Goal: Information Seeking & Learning: Find specific fact

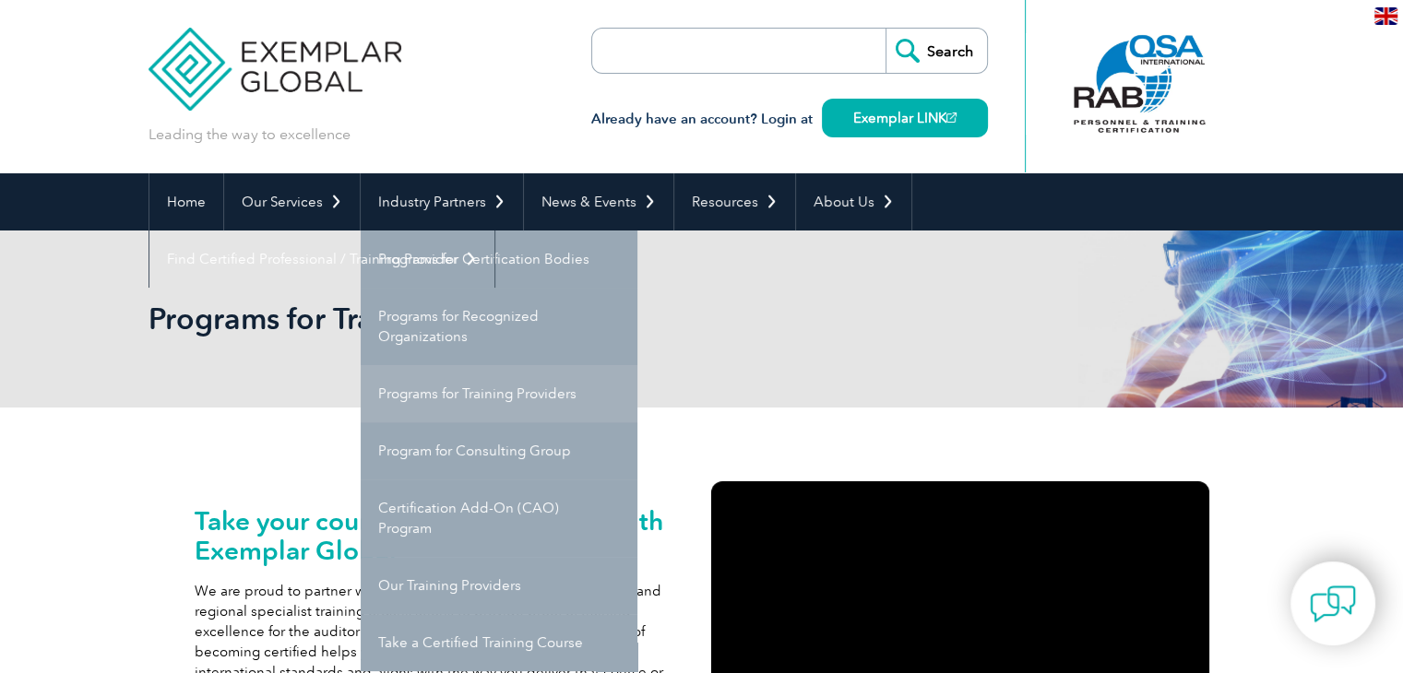
scroll to position [92, 0]
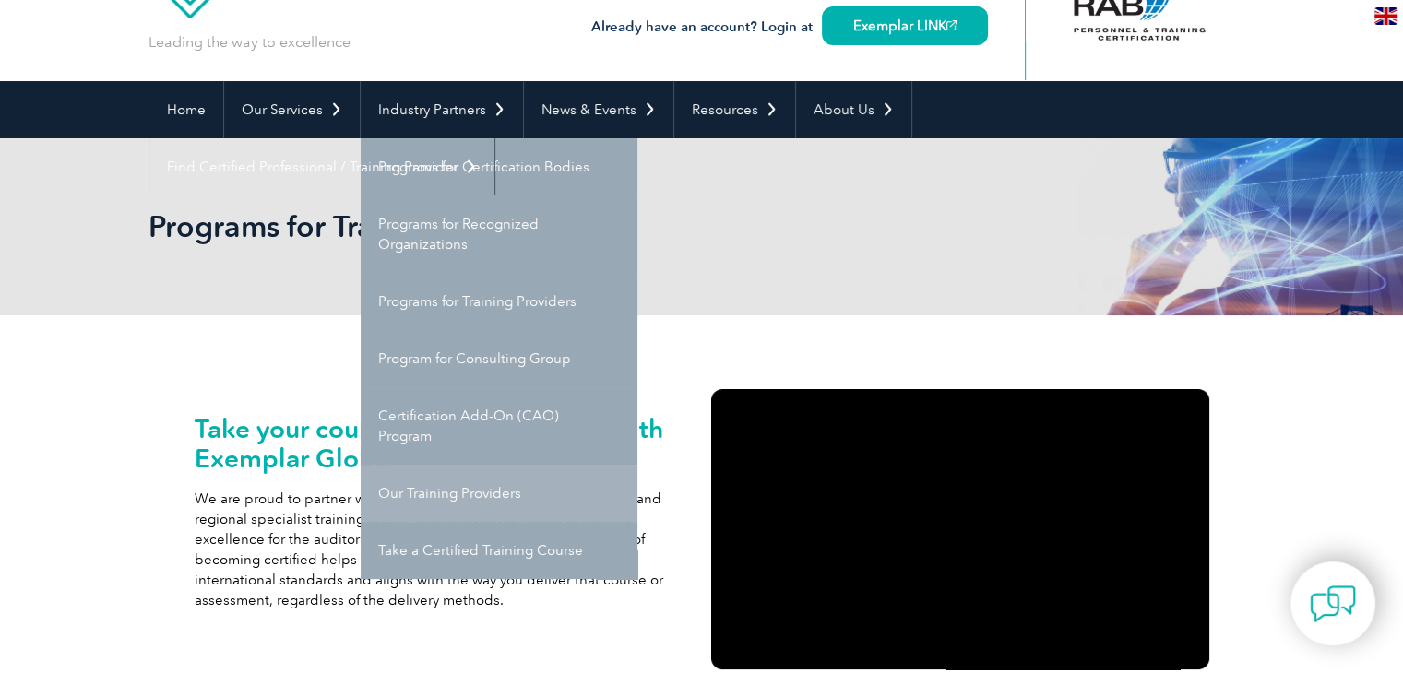
click at [444, 498] on link "Our Training Providers" at bounding box center [499, 493] width 277 height 57
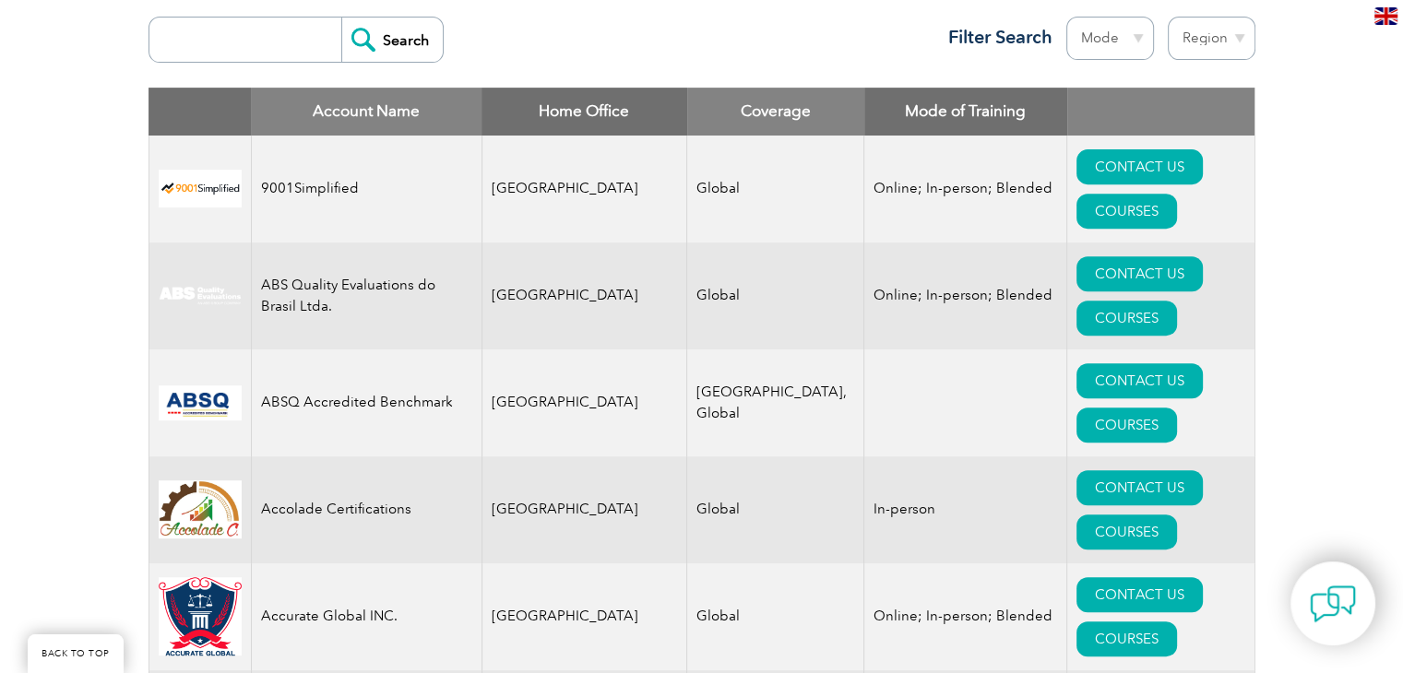
scroll to position [538, 0]
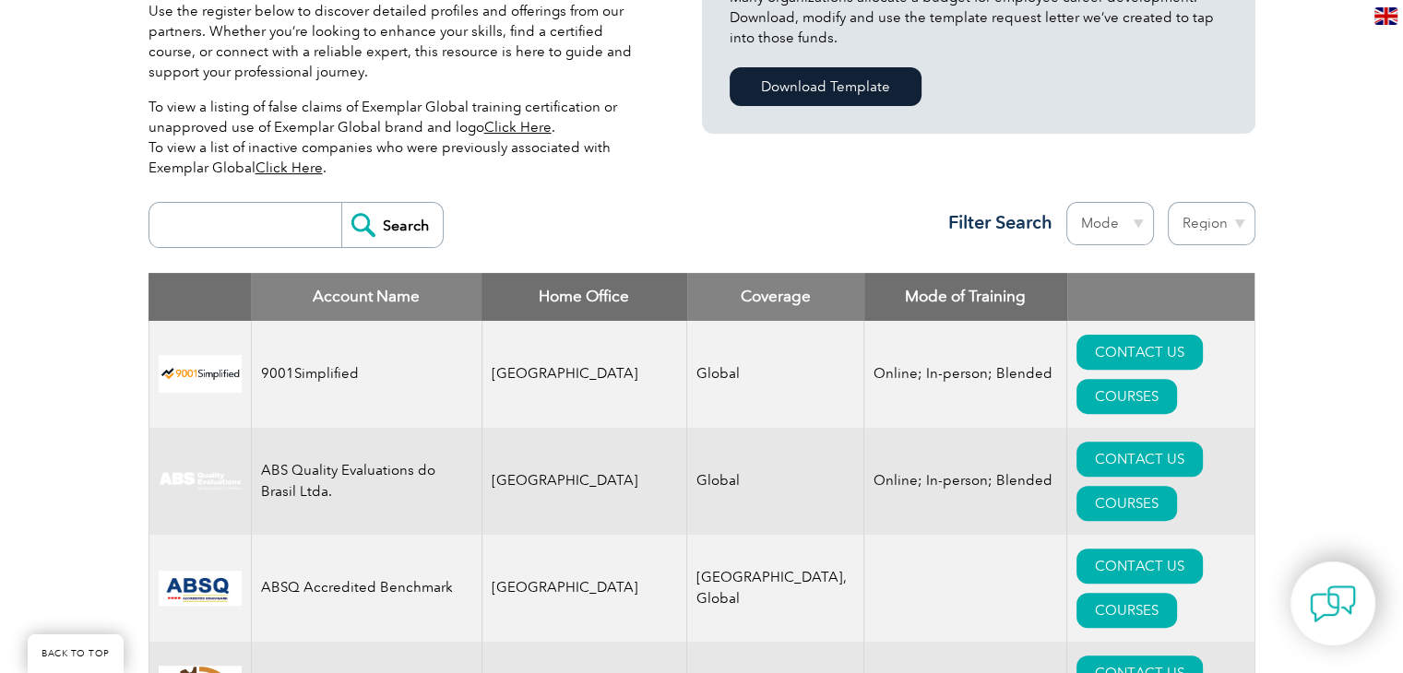
click at [240, 219] on input "search" at bounding box center [250, 225] width 183 height 44
type input "[GEOGRAPHIC_DATA]"
click at [375, 220] on input "Search" at bounding box center [391, 225] width 101 height 44
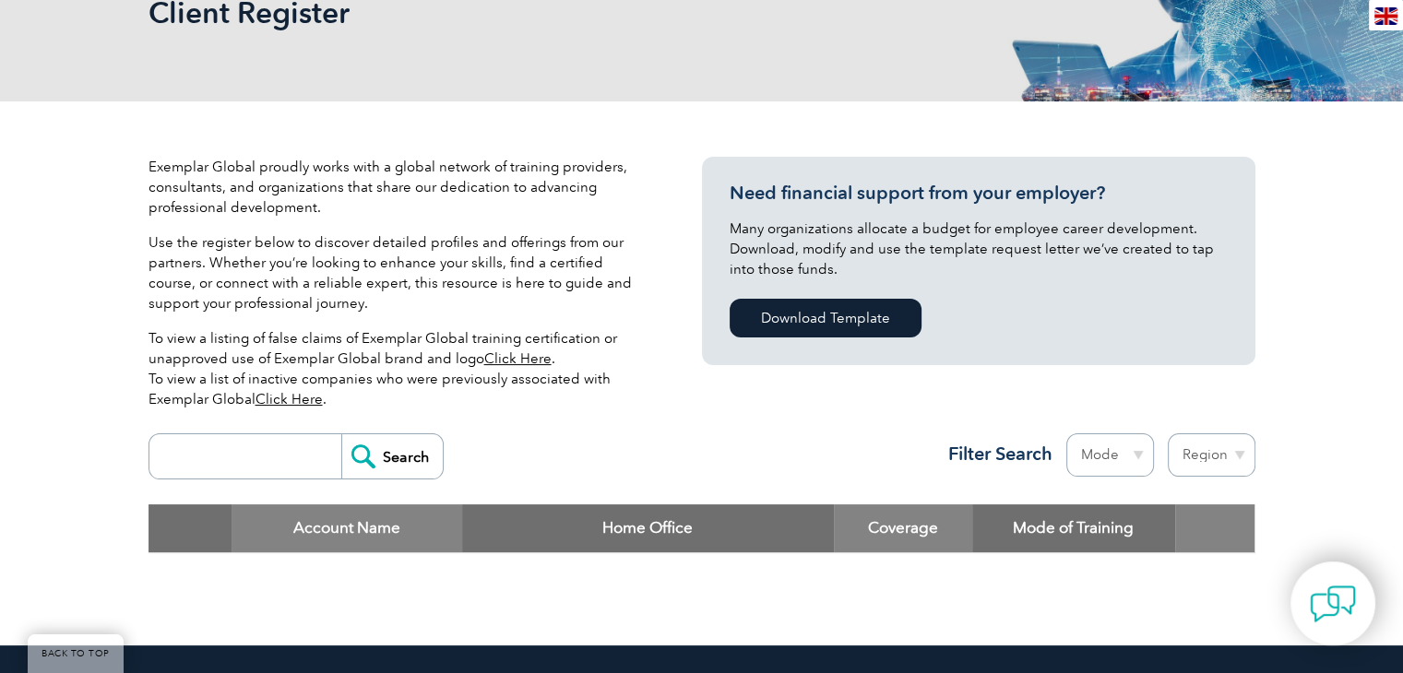
scroll to position [276, 0]
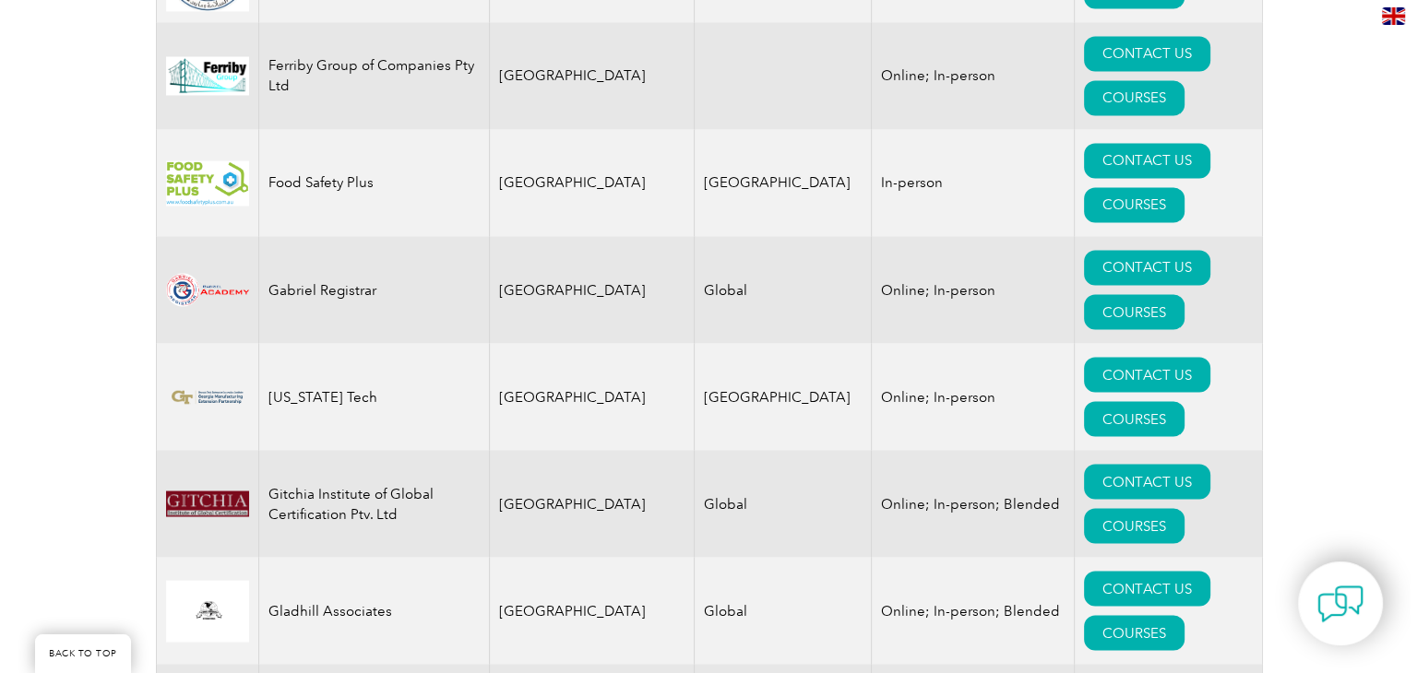
scroll to position [10300, 0]
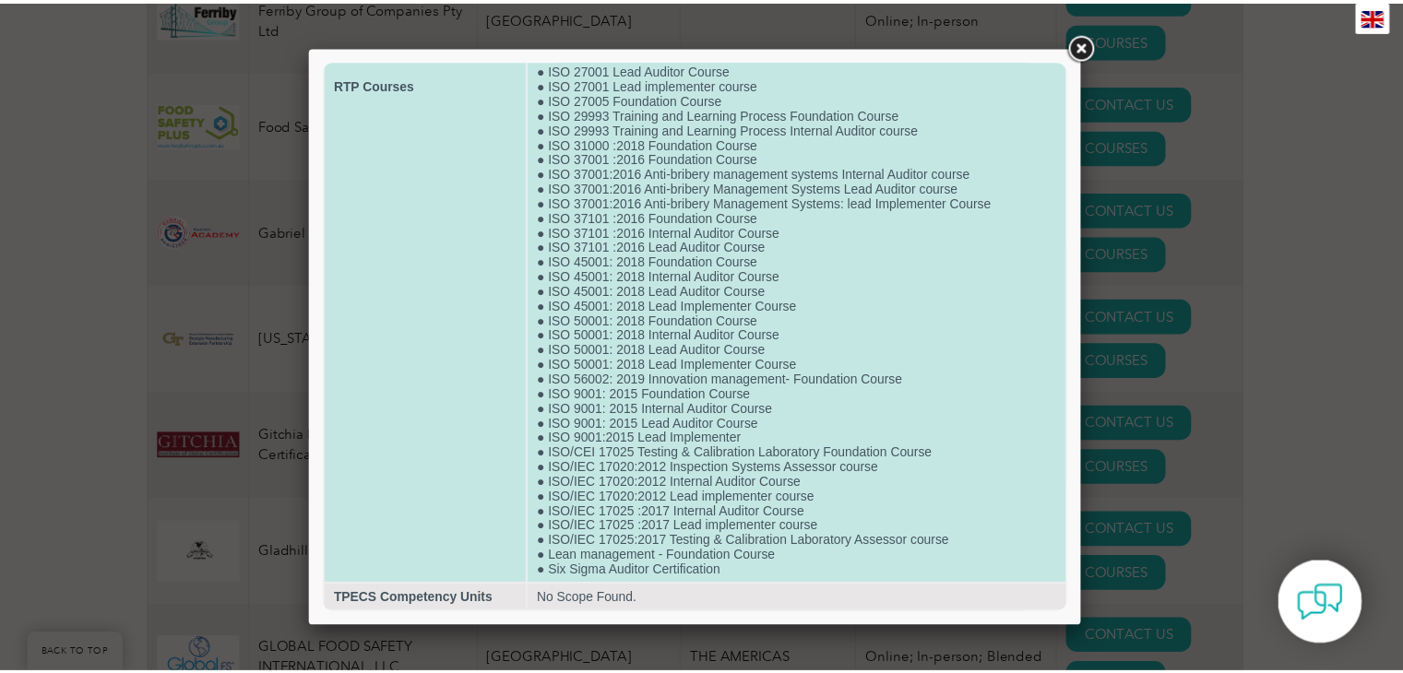
scroll to position [574, 0]
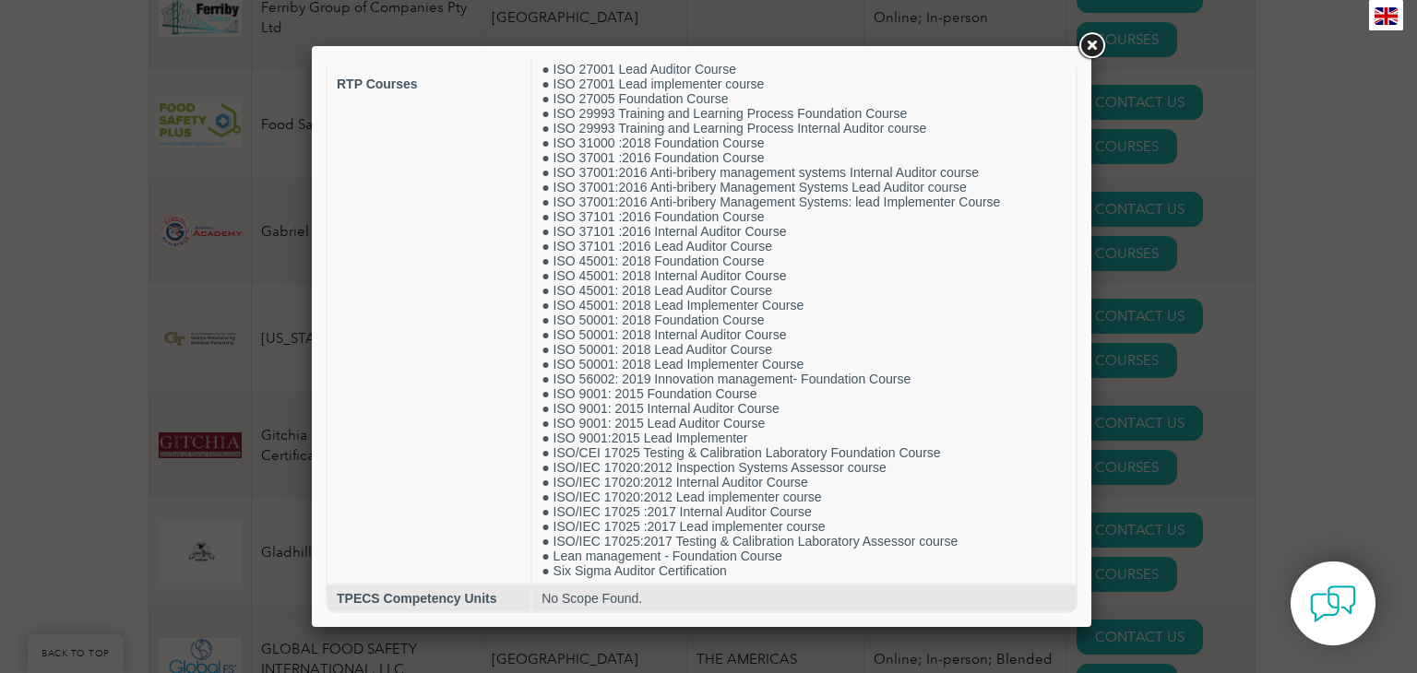
click at [1098, 45] on link at bounding box center [1091, 46] width 33 height 33
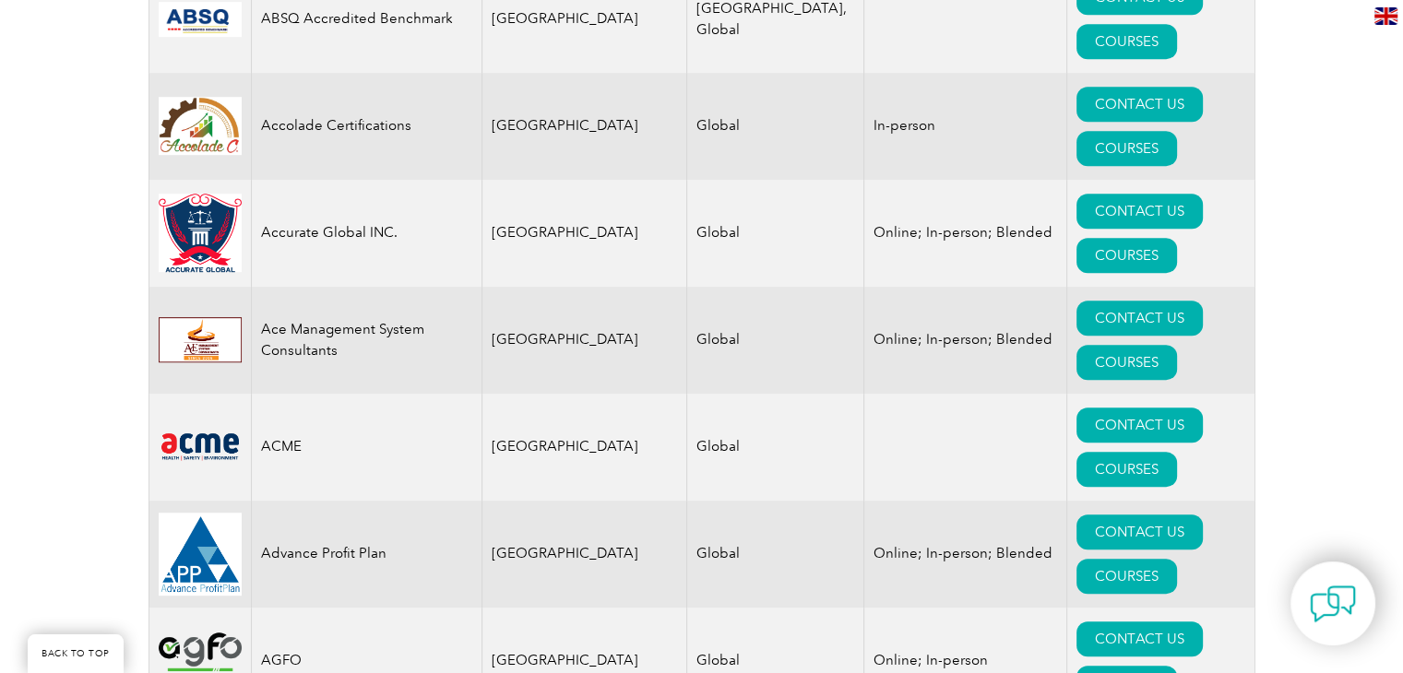
scroll to position [0, 0]
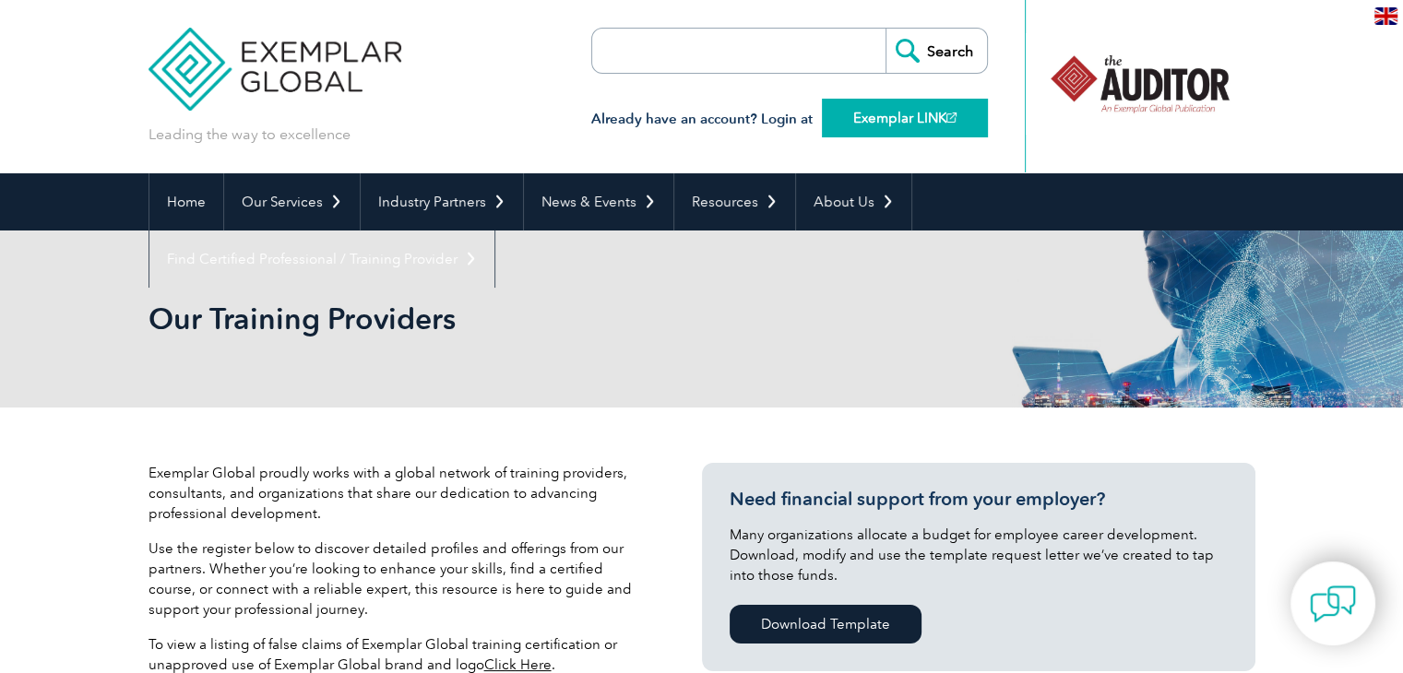
click at [924, 113] on link "Exemplar LINK" at bounding box center [905, 118] width 166 height 39
